Goal: Information Seeking & Learning: Check status

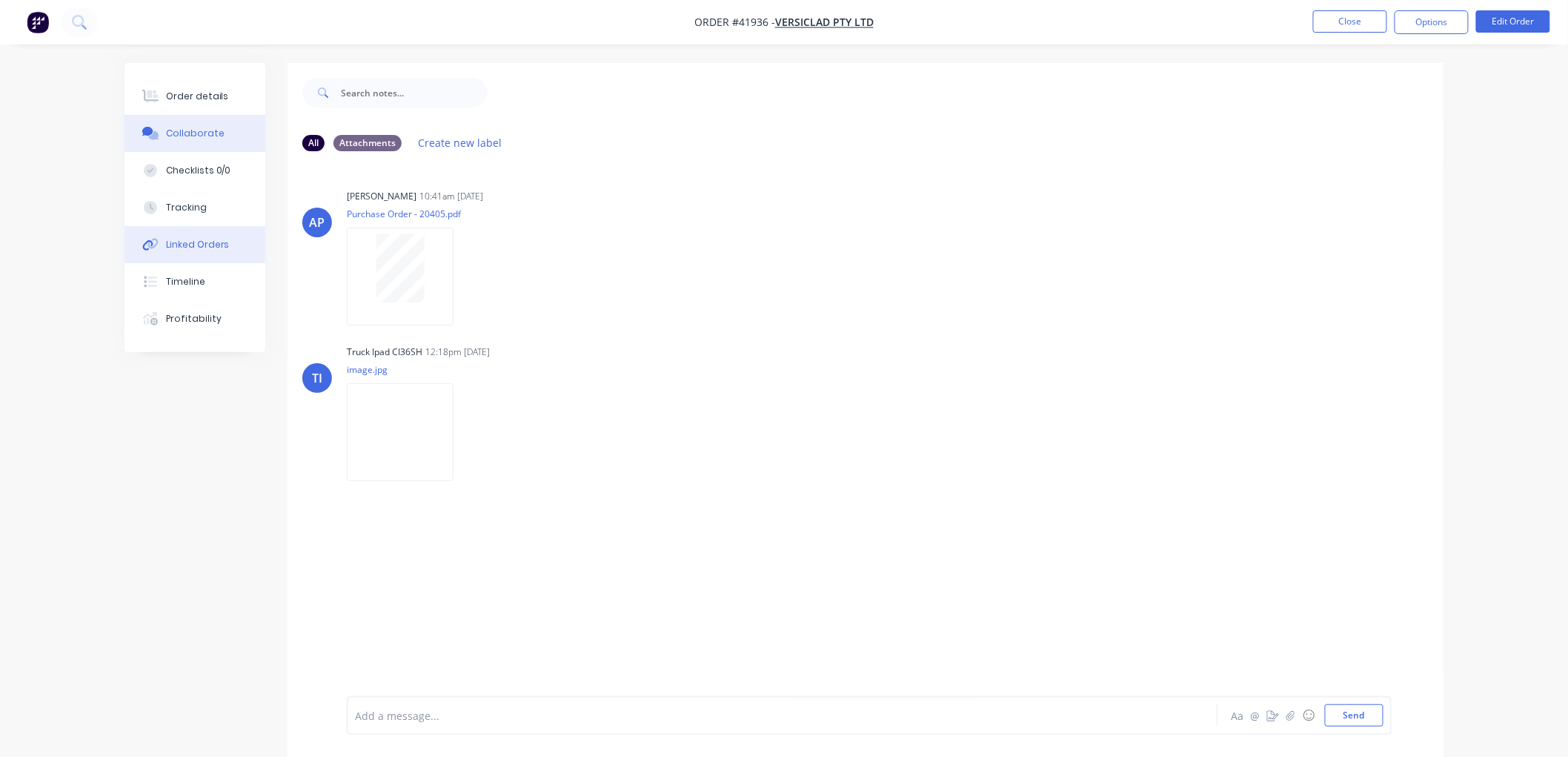
drag, startPoint x: 202, startPoint y: 246, endPoint x: 206, endPoint y: 253, distance: 8.1
click at [202, 246] on div "Linked Orders" at bounding box center [198, 245] width 64 height 13
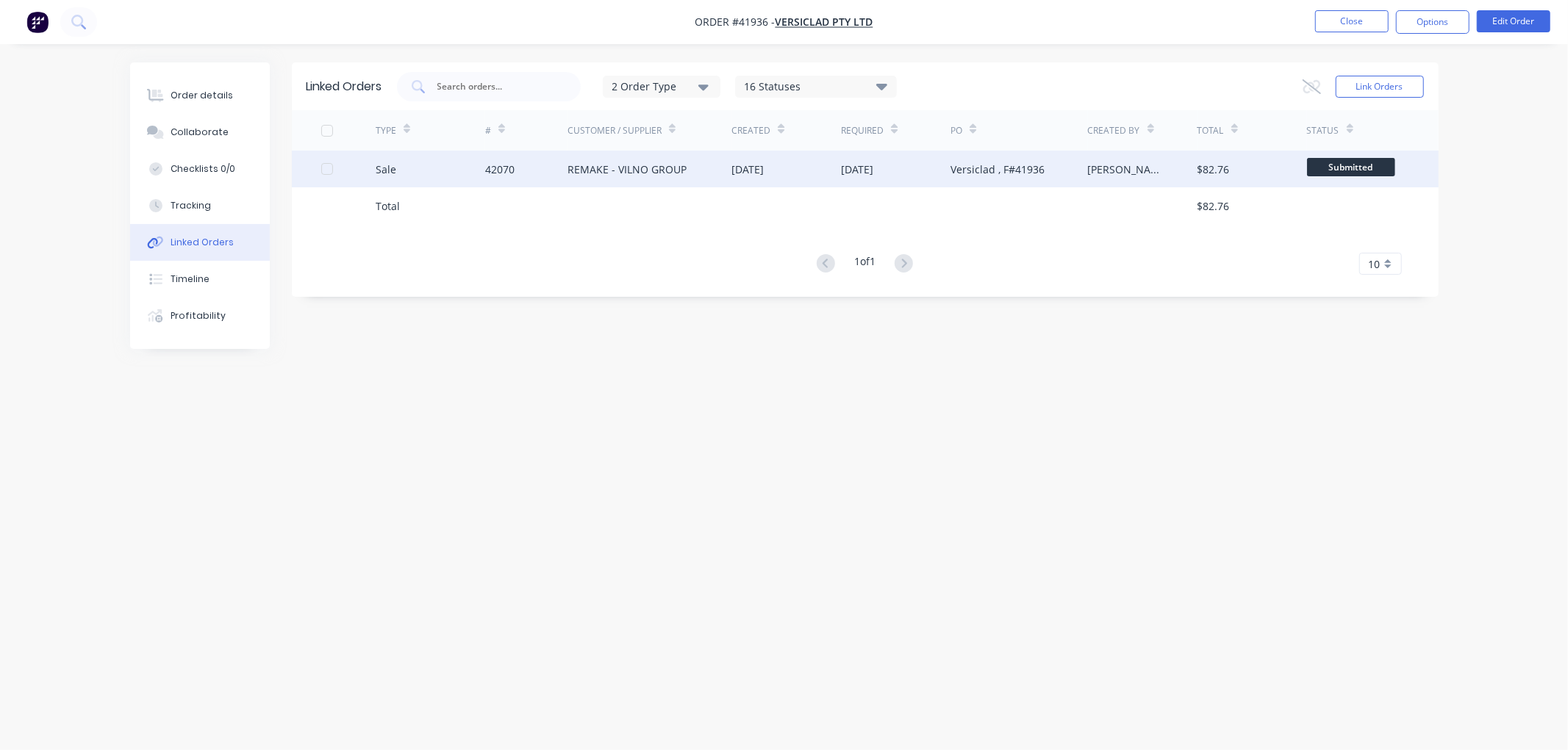
click at [626, 167] on div "REMAKE - VILNO GROUP" at bounding box center [627, 169] width 119 height 15
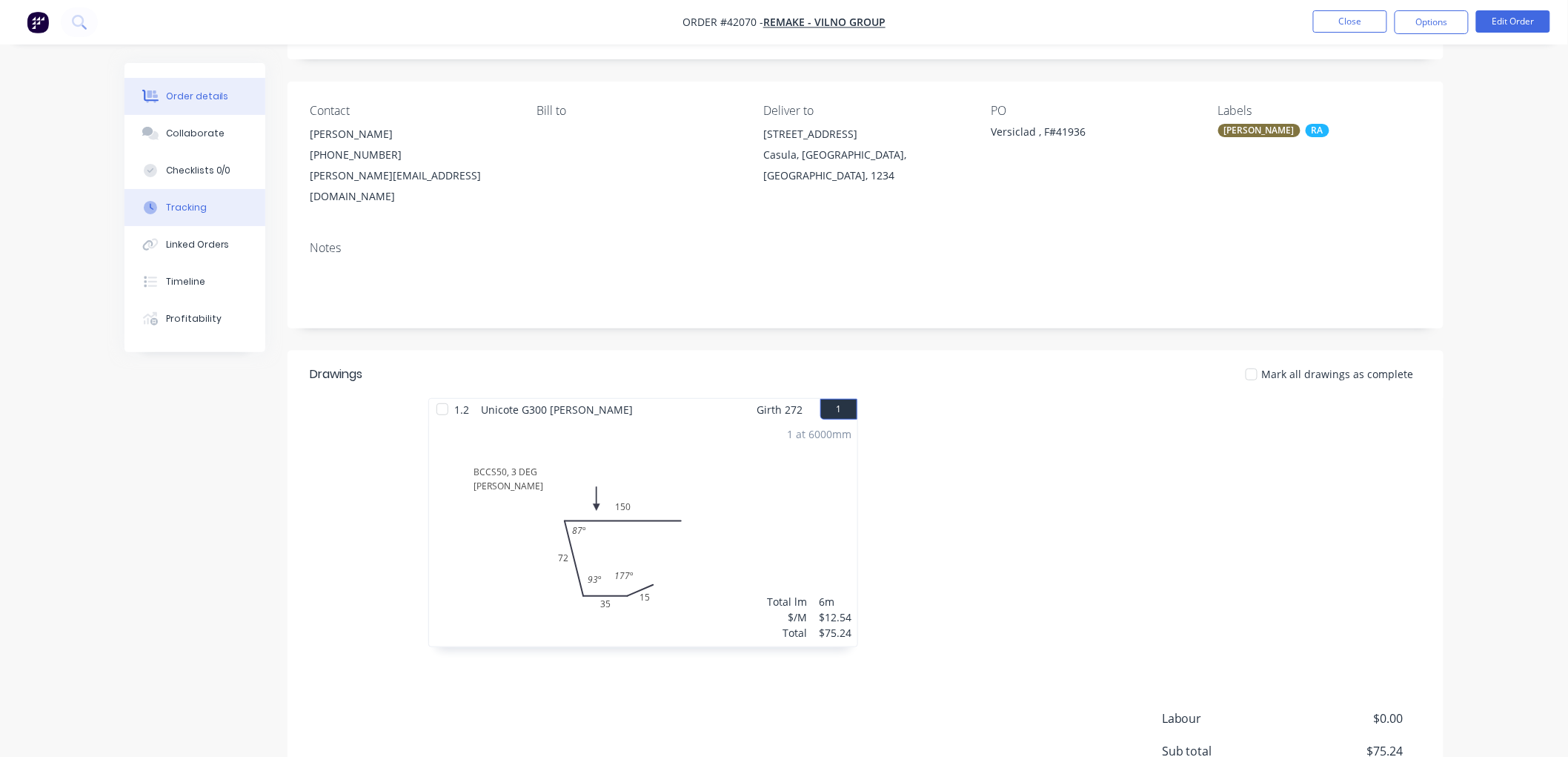
scroll to position [164, 0]
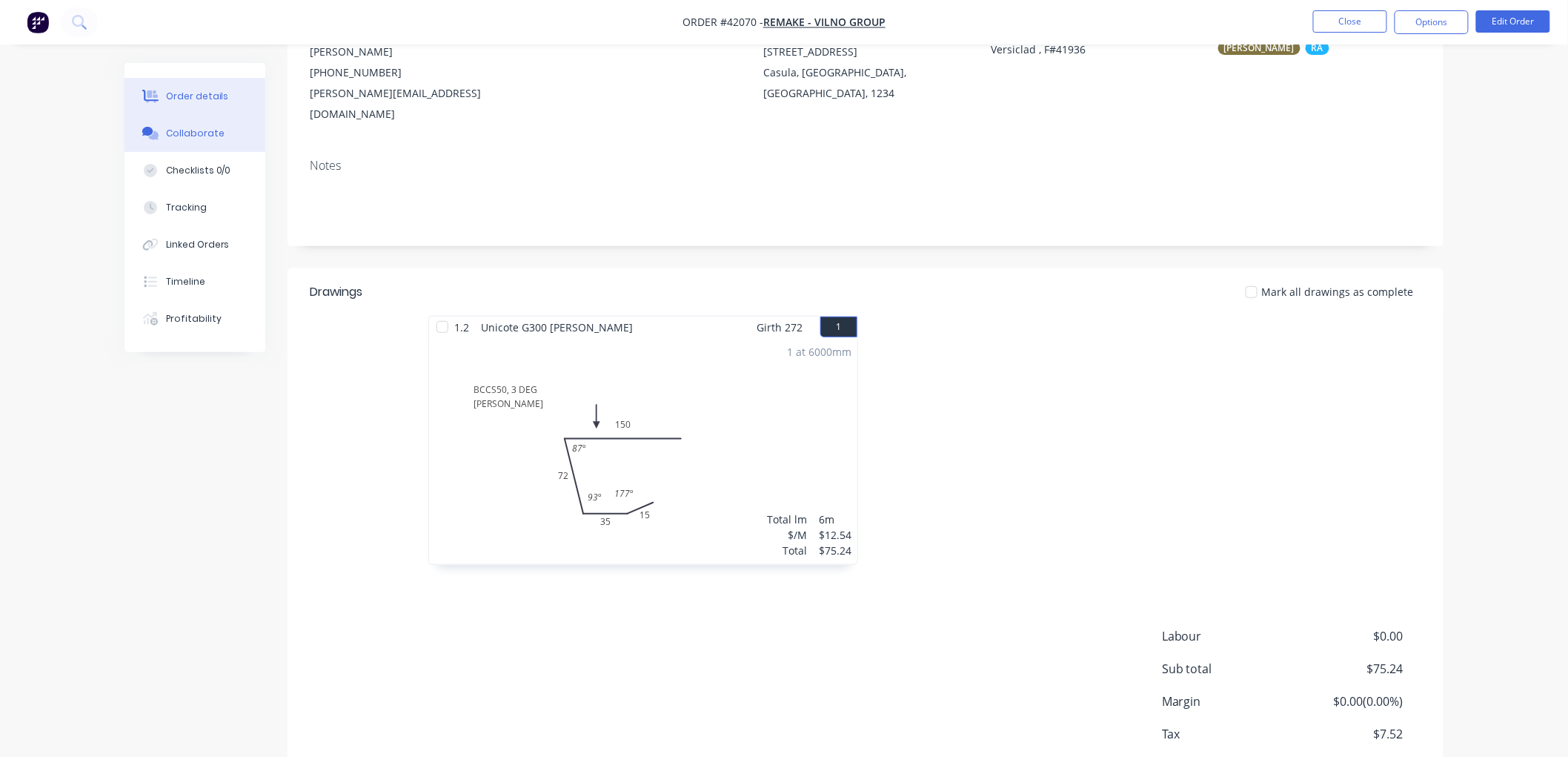
click at [223, 135] on button "Collaborate" at bounding box center [195, 134] width 140 height 37
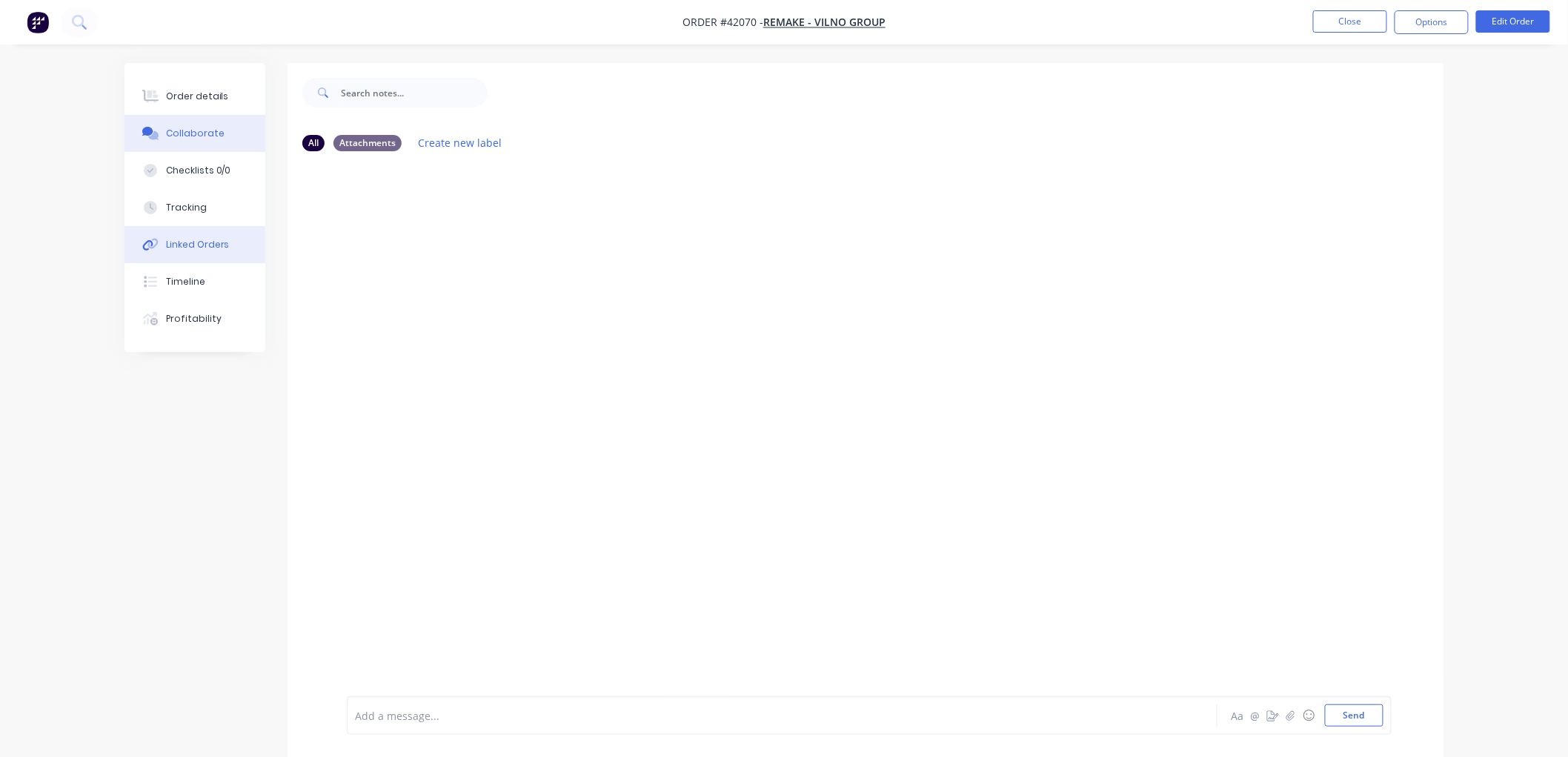
click at [206, 242] on div "Linked Orders" at bounding box center [198, 245] width 64 height 13
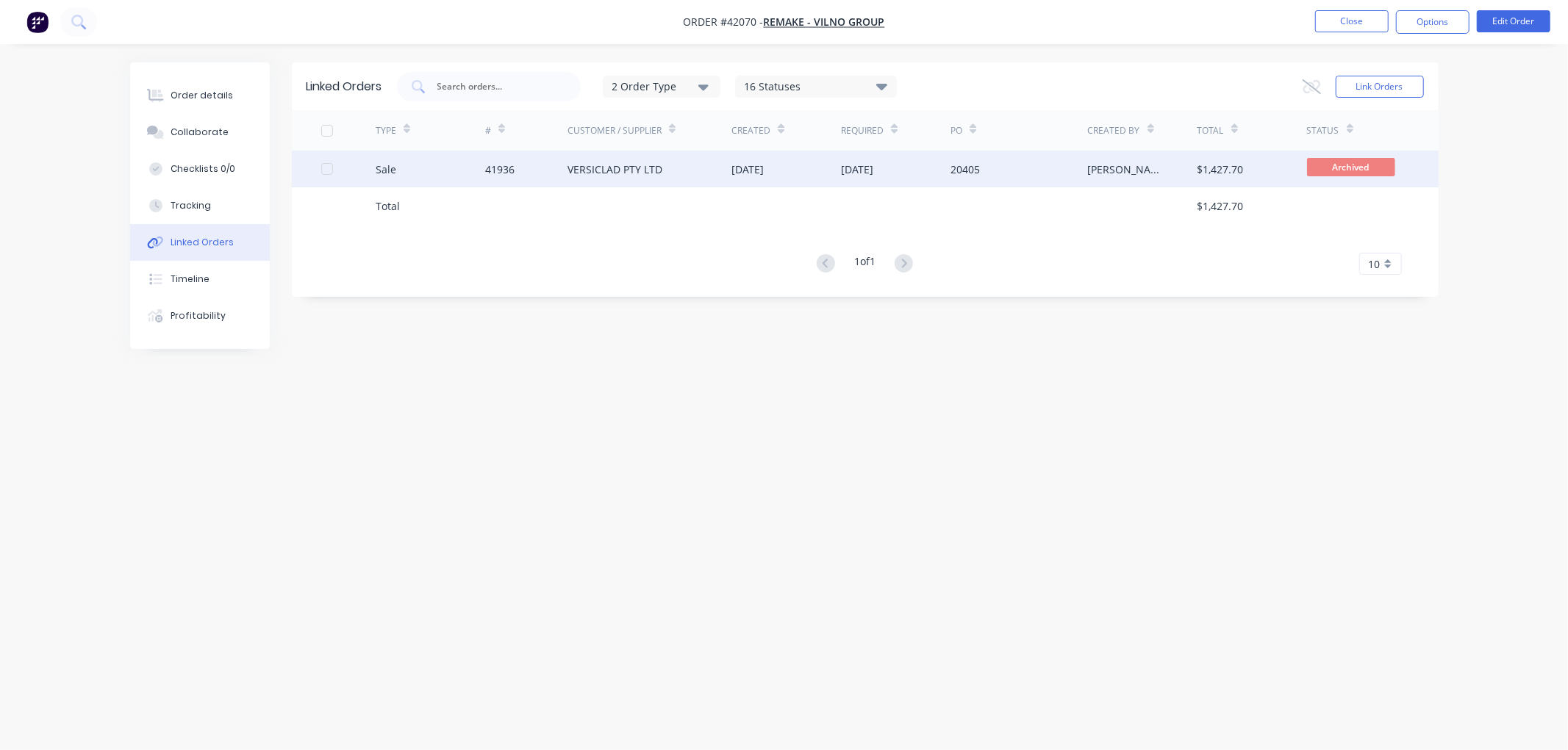
click at [630, 169] on div "VERSICLAD PTY LTD" at bounding box center [615, 169] width 95 height 15
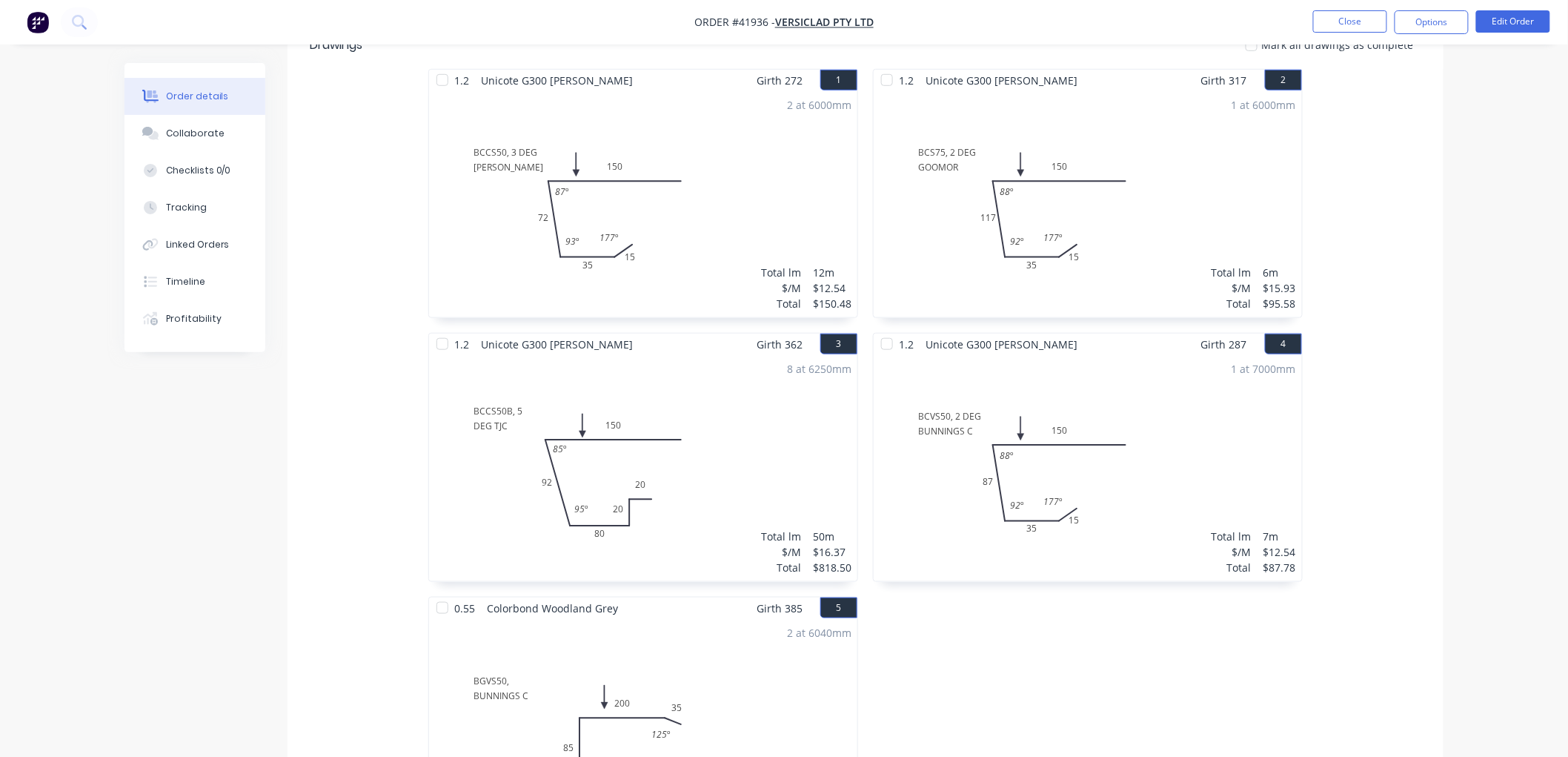
scroll to position [83, 0]
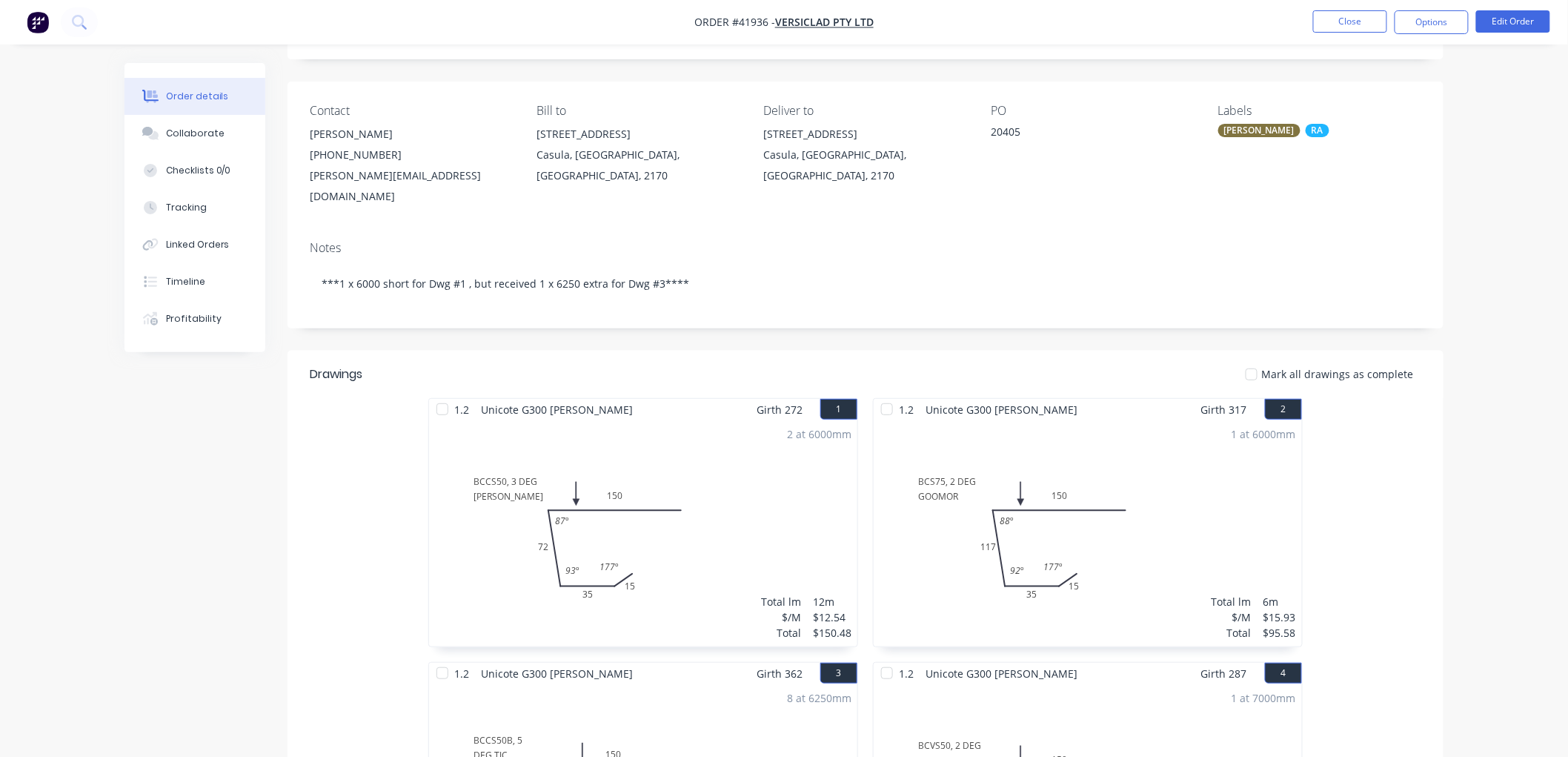
click at [1045, 229] on div "Notes ***1 x 6000 short for Dwg #1 , but received 1 x 6250 extra for Dwg #3****" at bounding box center [866, 279] width 1156 height 100
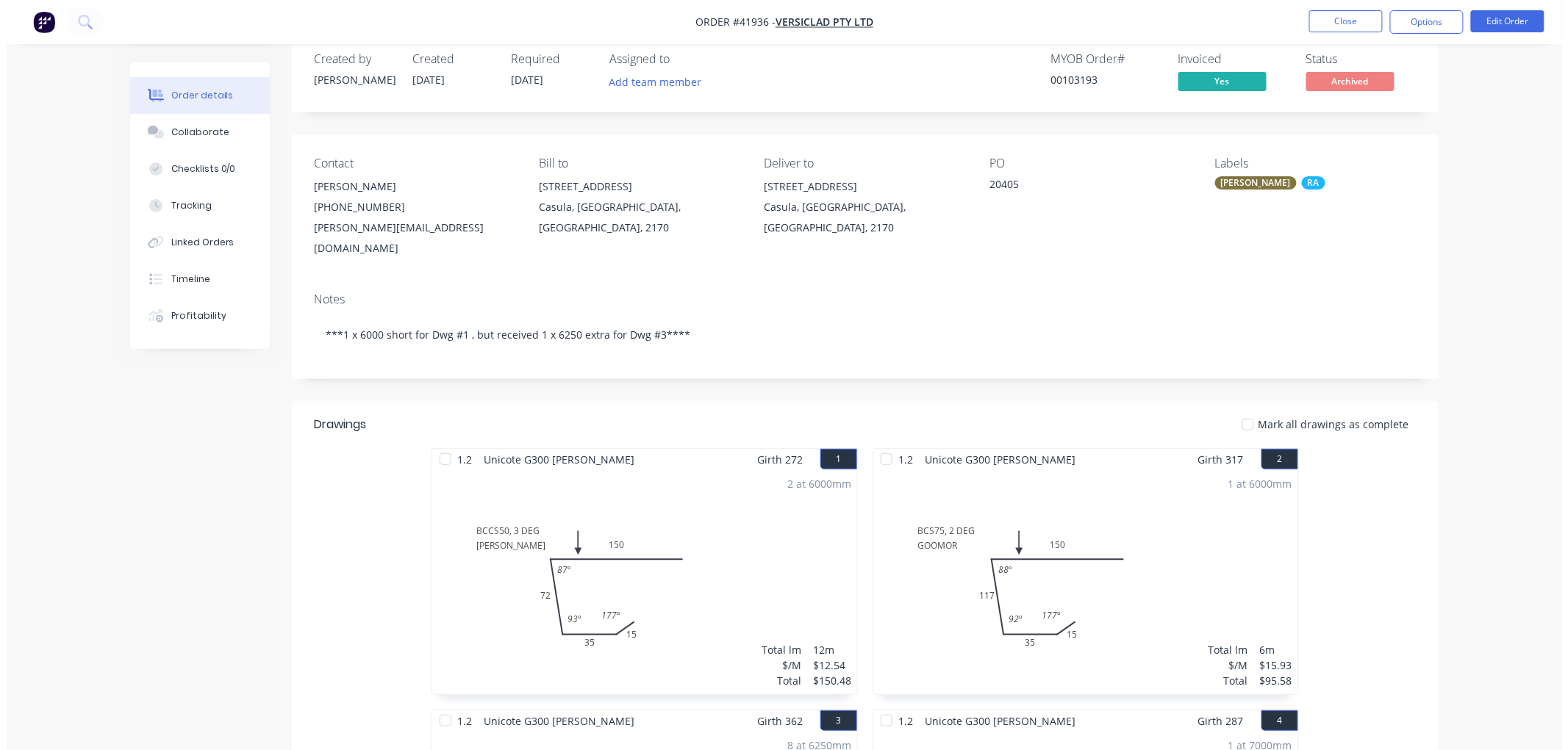
scroll to position [0, 0]
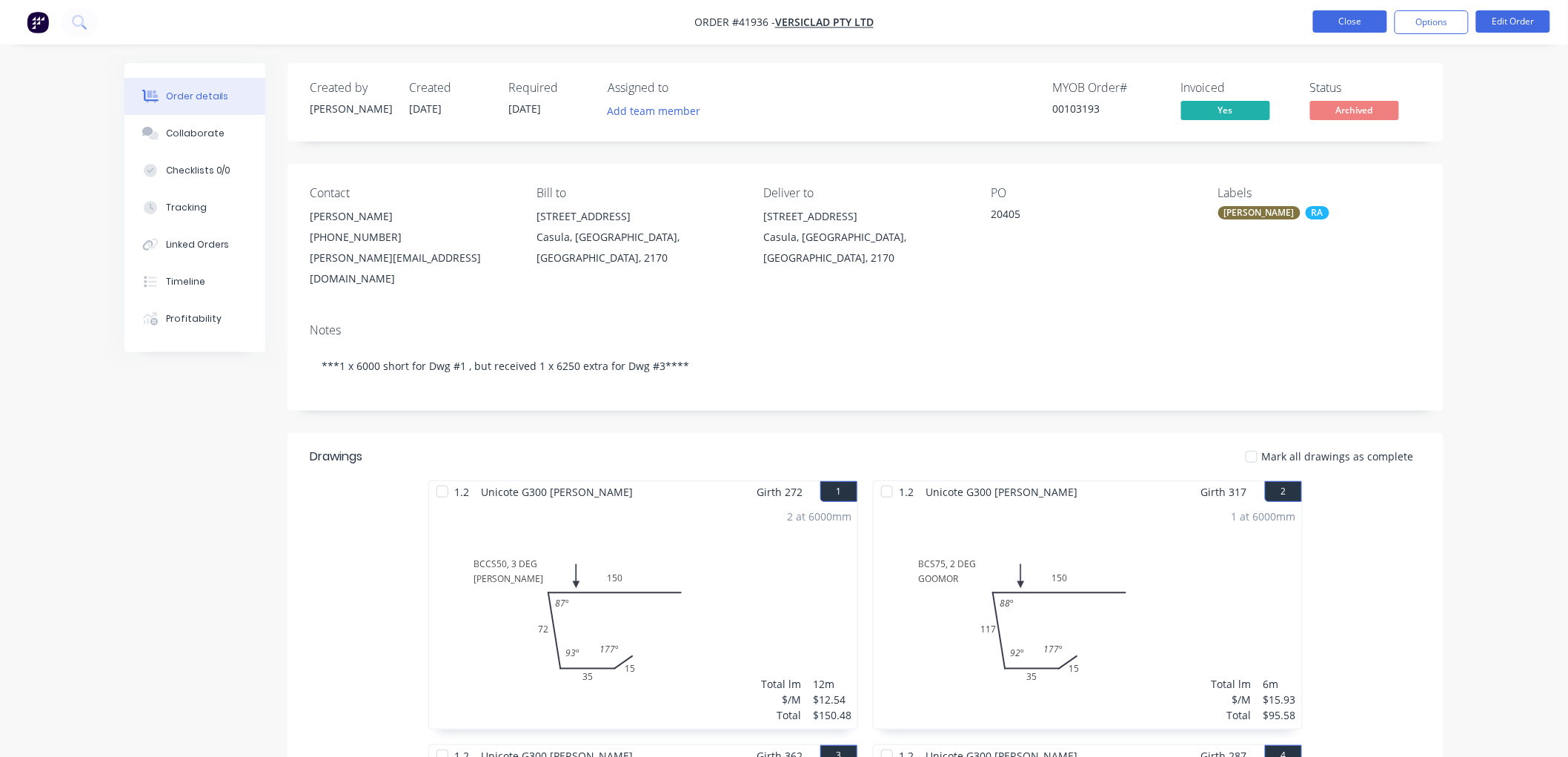
click at [1357, 25] on button "Close" at bounding box center [1350, 22] width 74 height 22
